Goal: Transaction & Acquisition: Purchase product/service

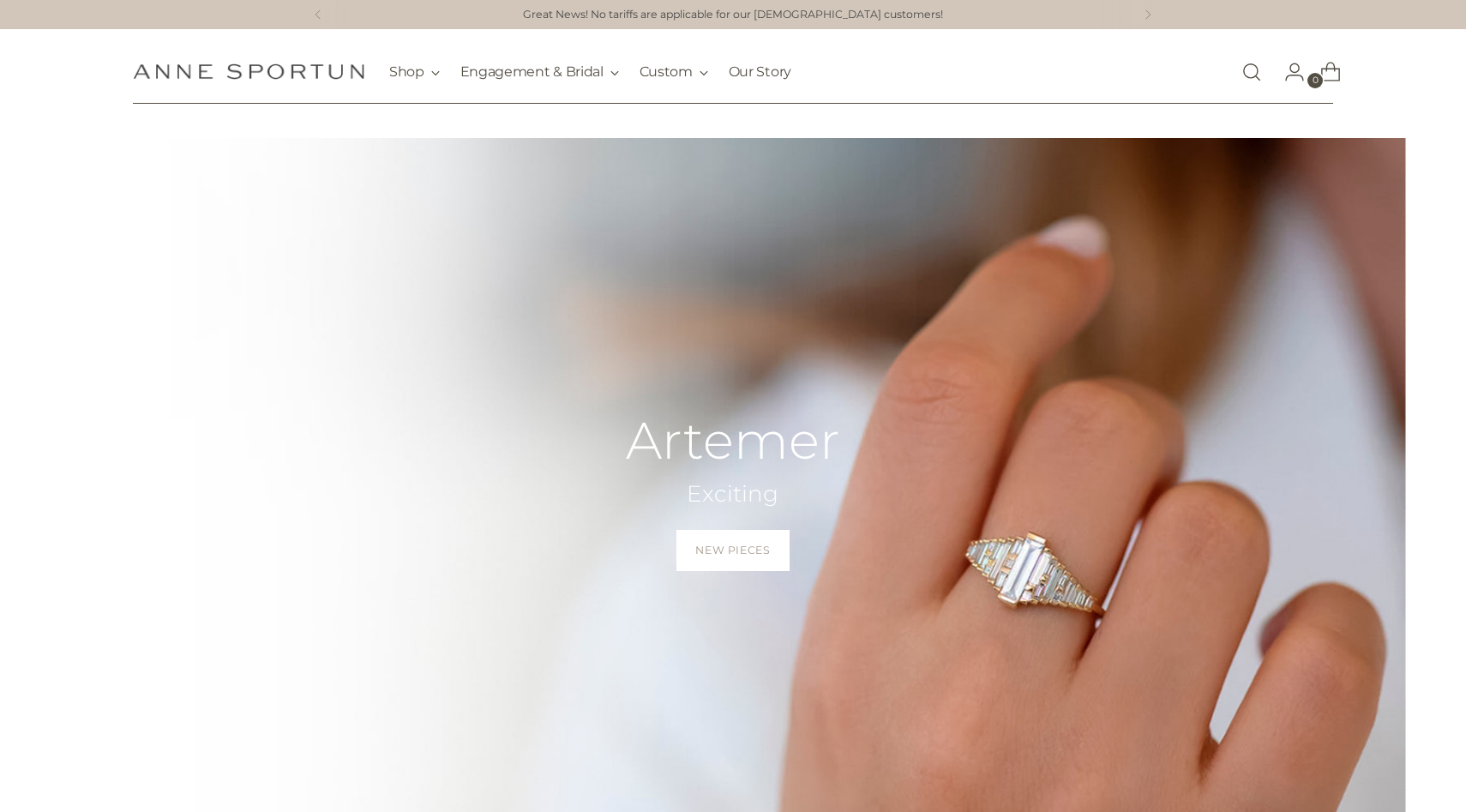
click at [1244, 73] on link "Open search modal" at bounding box center [1252, 71] width 34 height 34
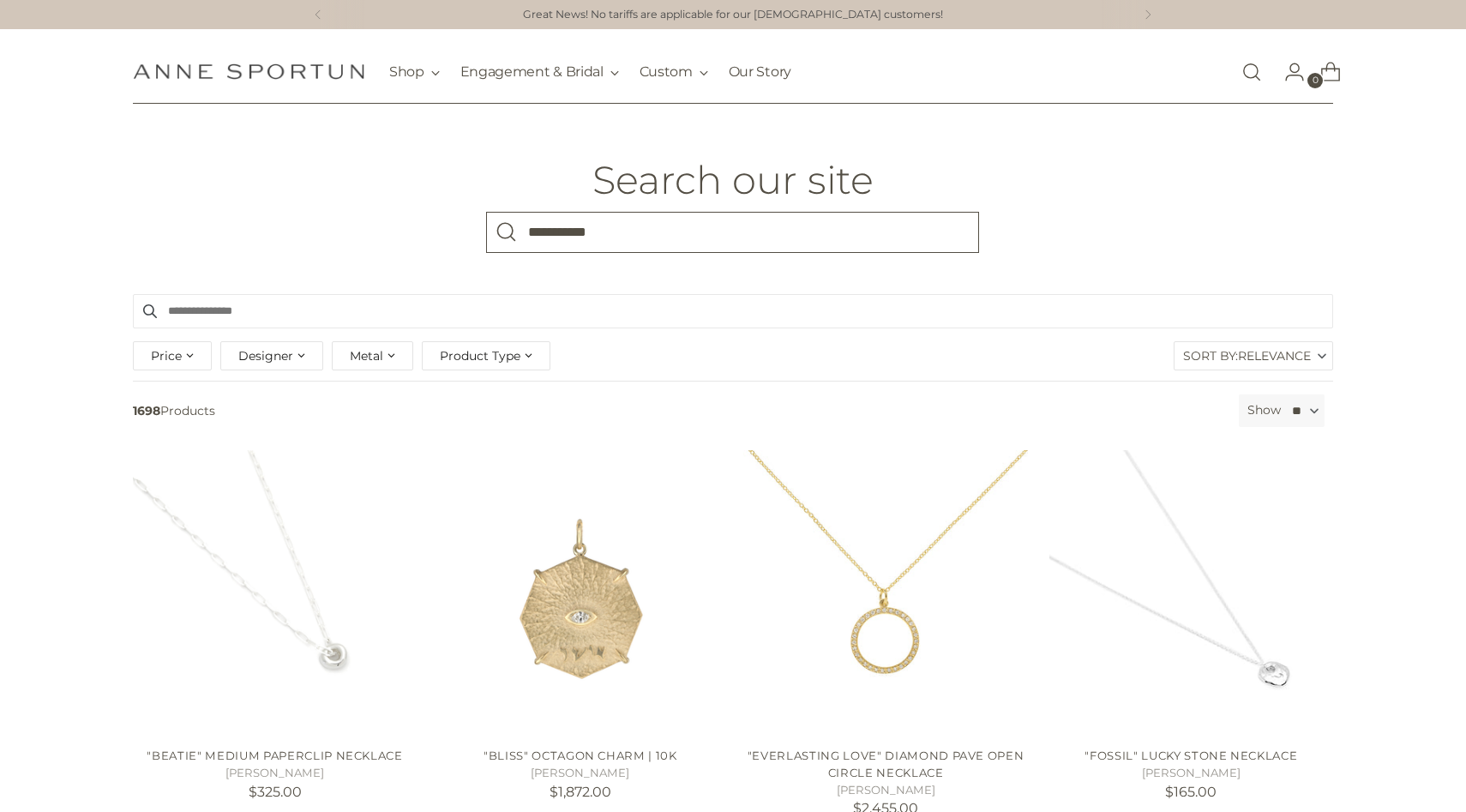
type input "**********"
click at [486, 211] on button "Search" at bounding box center [507, 232] width 41 height 41
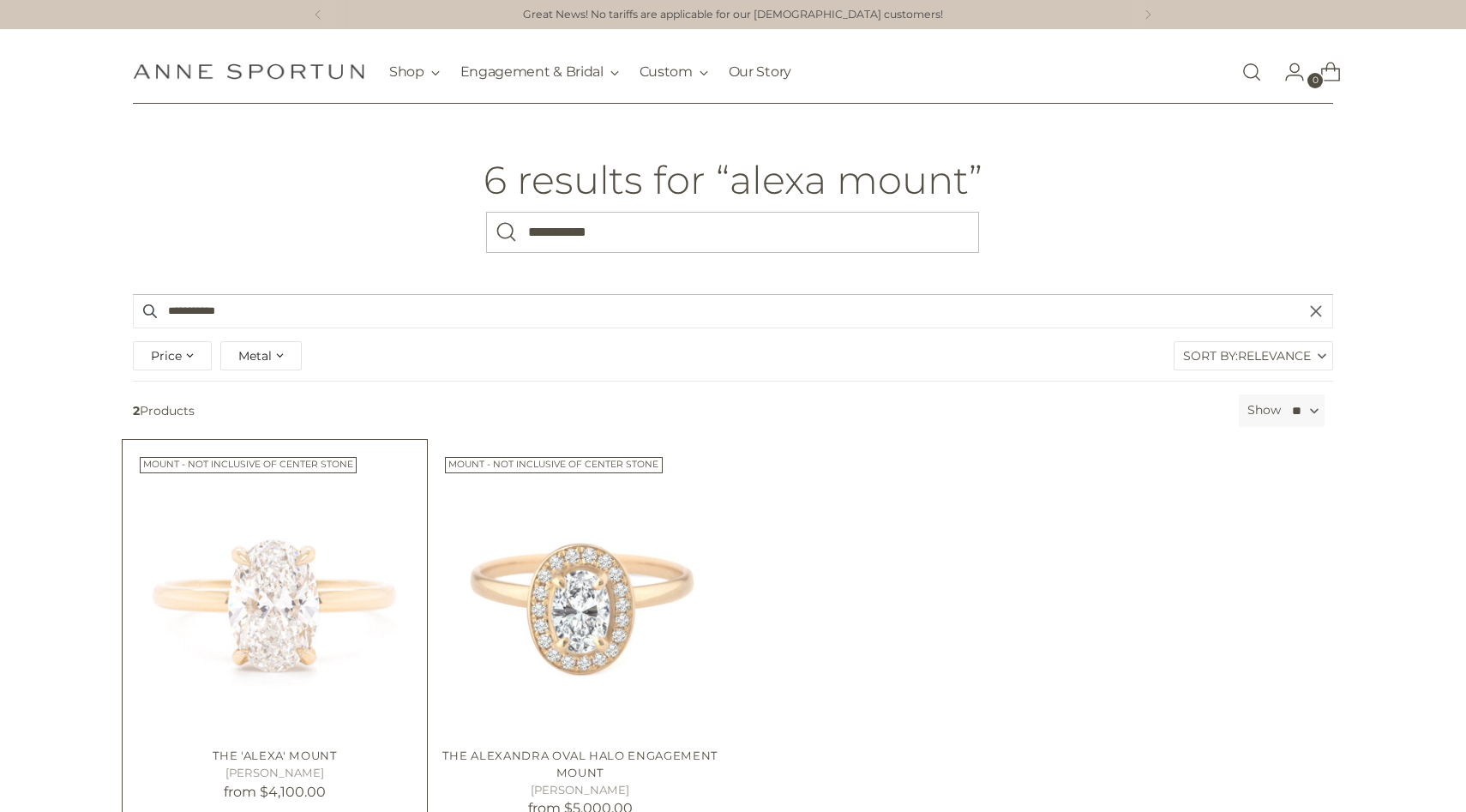
click at [0, 0] on img "The 'Alexa' Mount" at bounding box center [0, 0] width 0 height 0
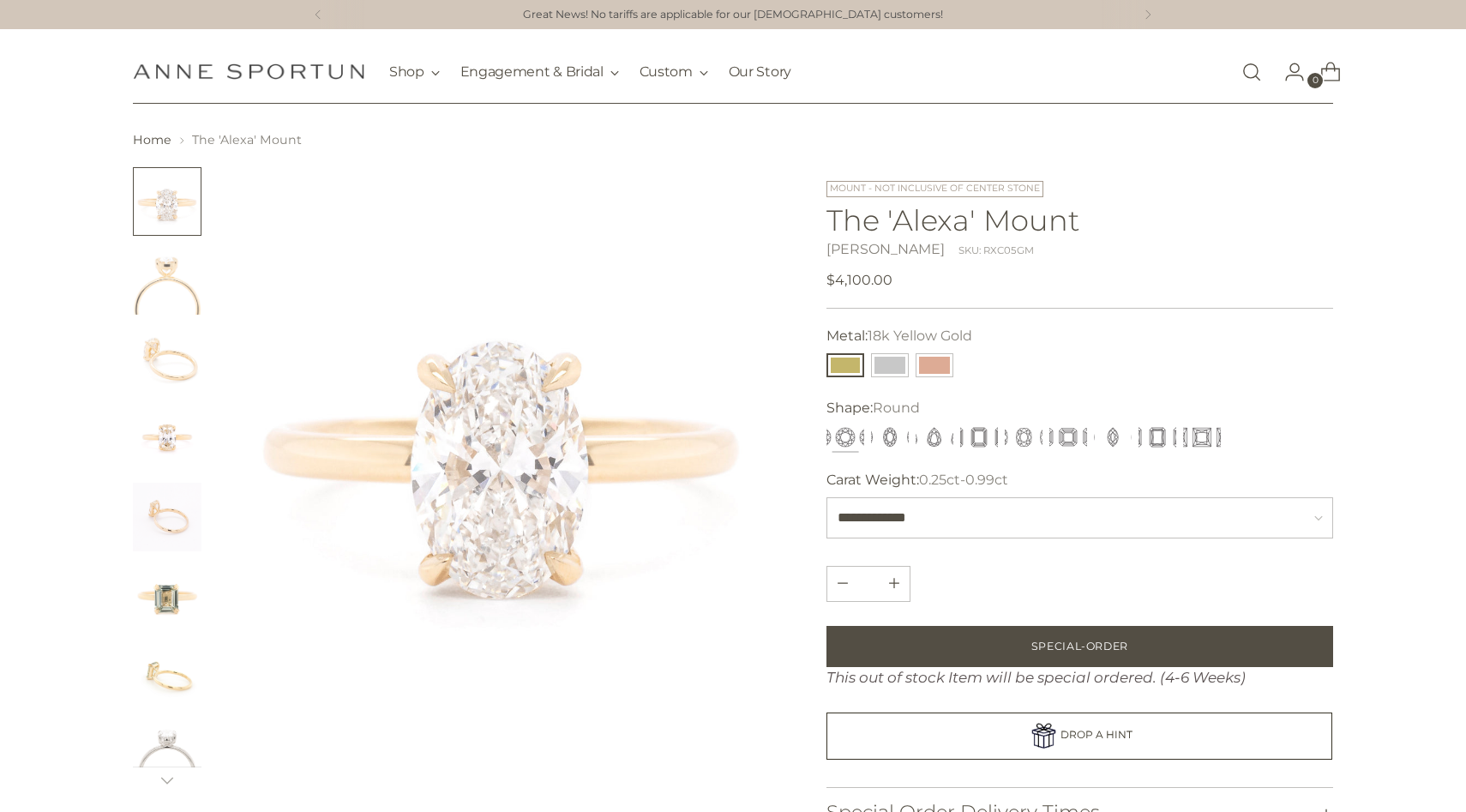
click at [975, 249] on div "SKU: RXC05GM" at bounding box center [996, 250] width 75 height 15
copy div "RXC05GM"
